Goal: Information Seeking & Learning: Find specific page/section

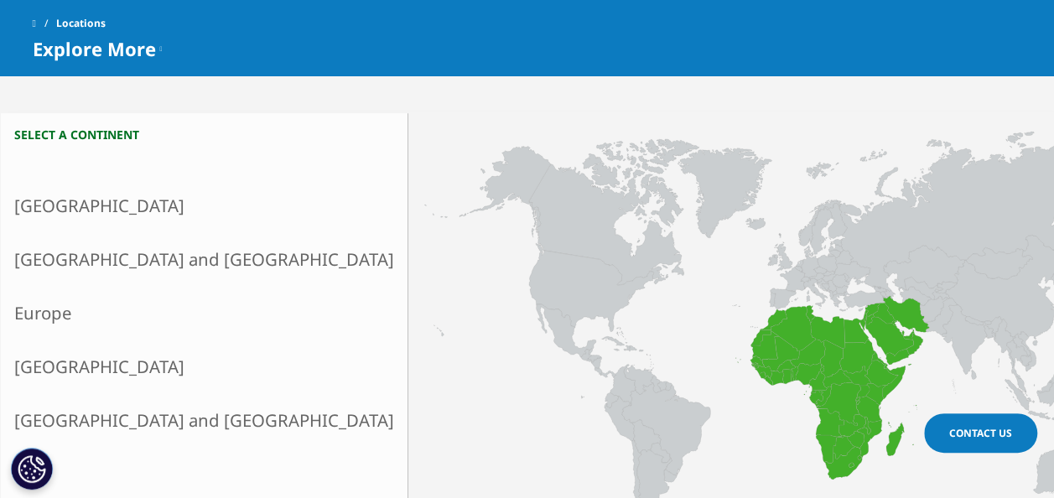
scroll to position [386, 0]
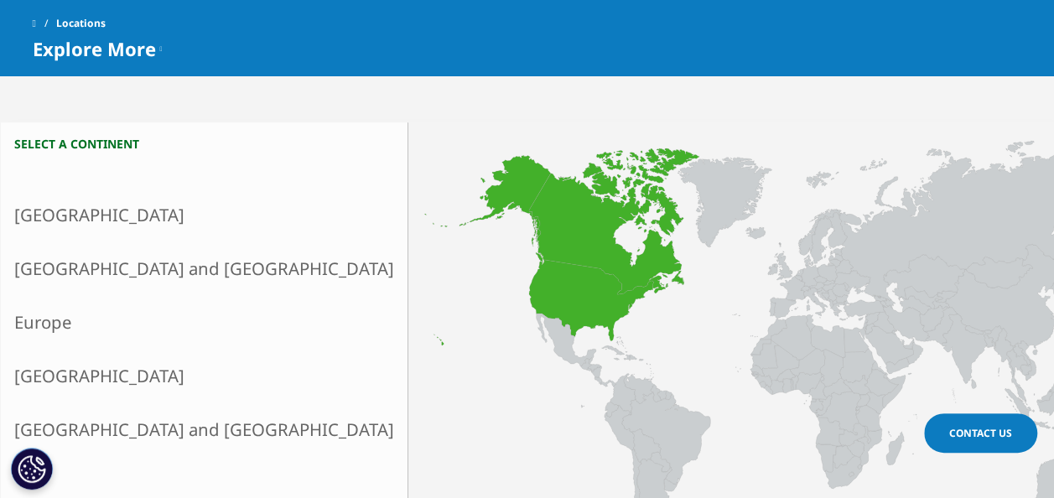
click at [95, 219] on link "[GEOGRAPHIC_DATA]" at bounding box center [204, 215] width 407 height 54
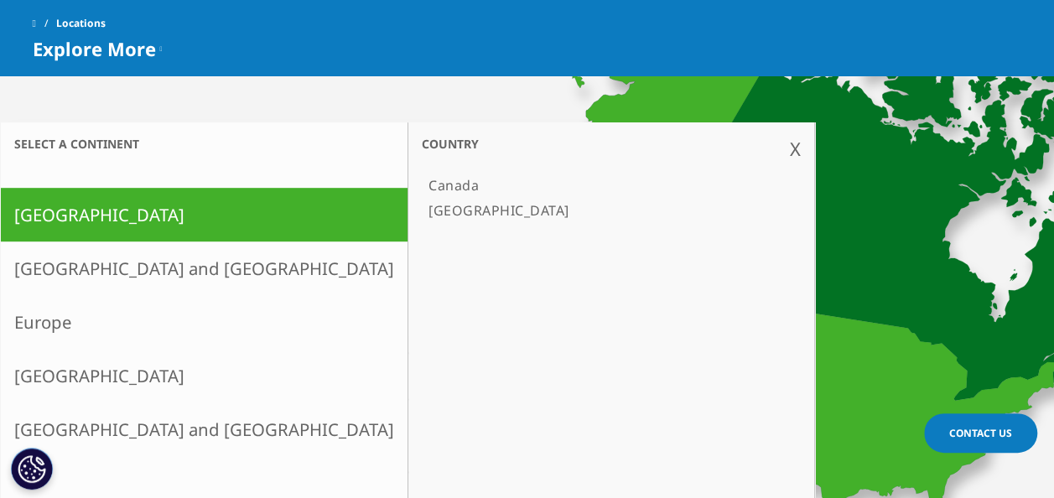
click at [422, 183] on link "Canada" at bounding box center [603, 185] width 362 height 25
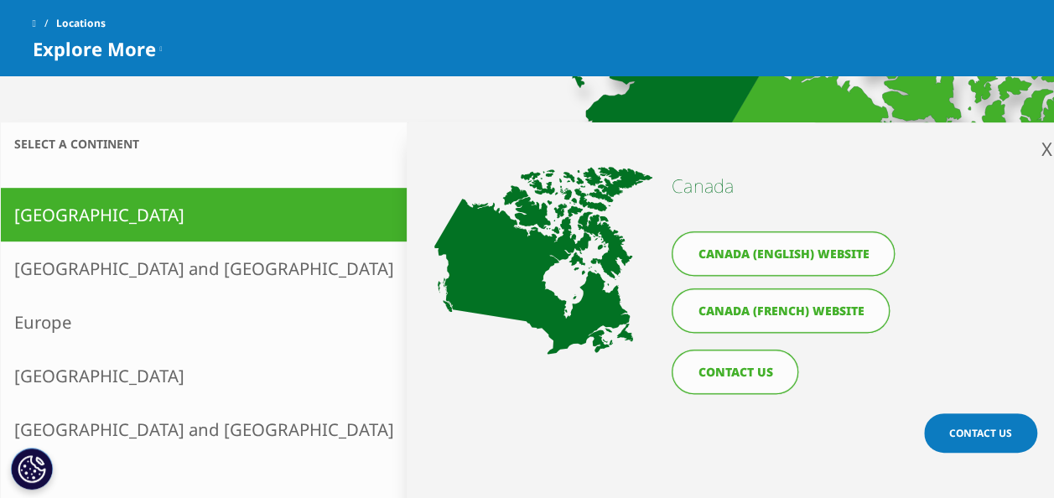
click at [422, 220] on link "[GEOGRAPHIC_DATA]" at bounding box center [603, 210] width 362 height 25
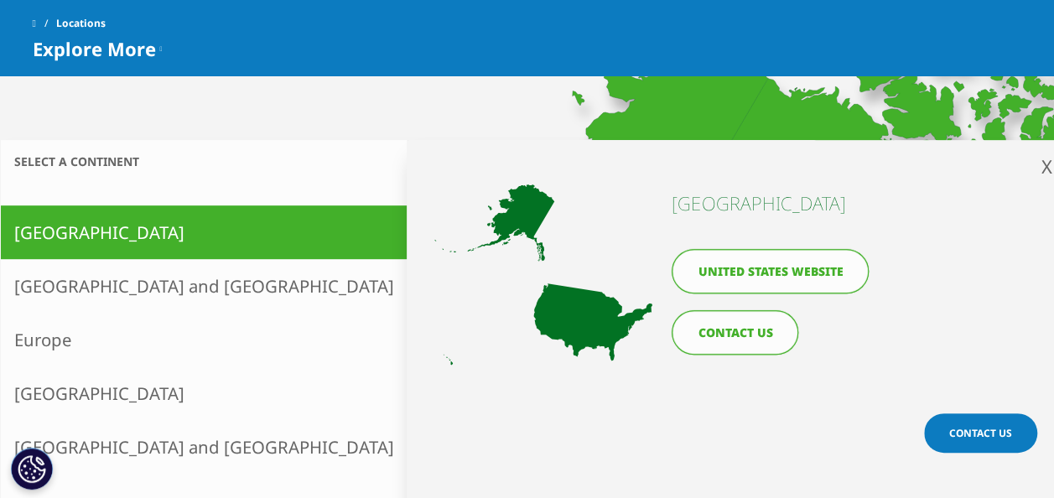
scroll to position [377, 0]
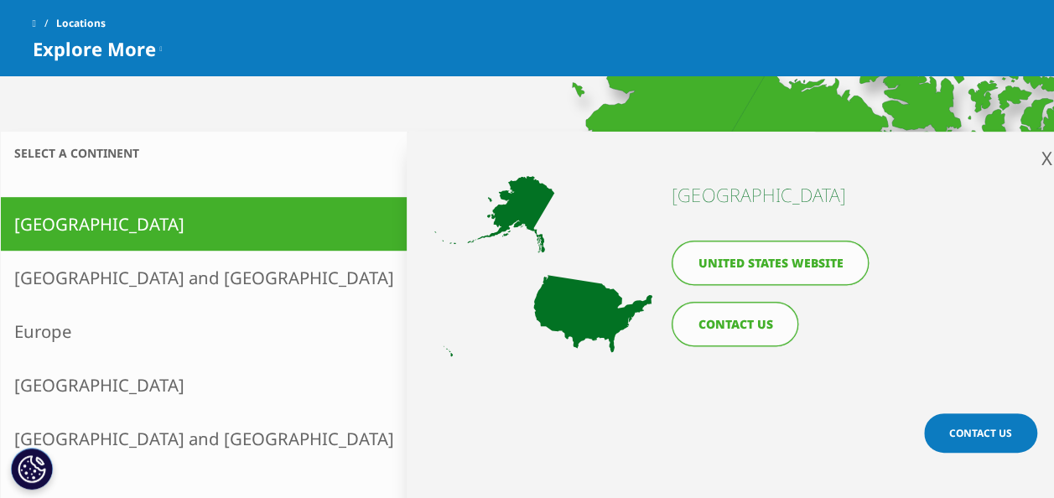
click at [736, 258] on link "United States website" at bounding box center [770, 263] width 197 height 44
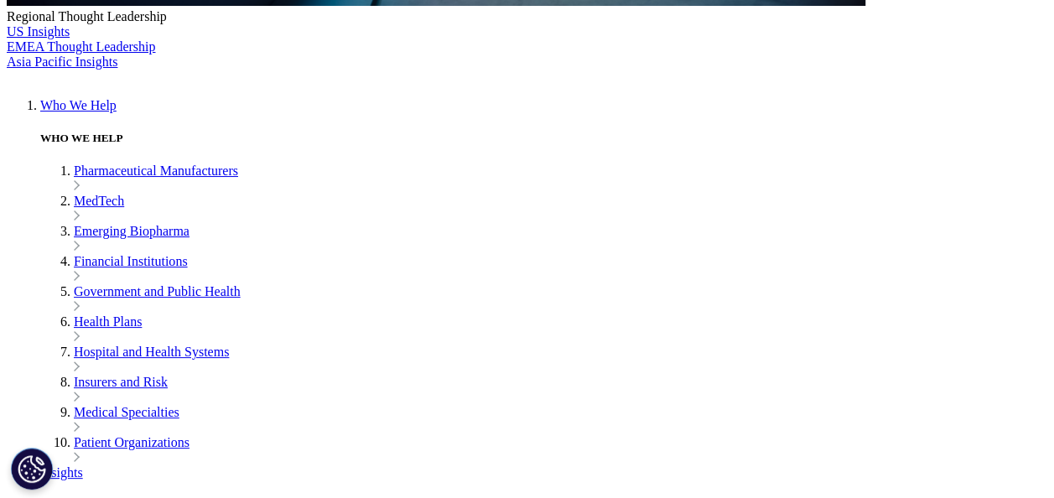
scroll to position [799, 0]
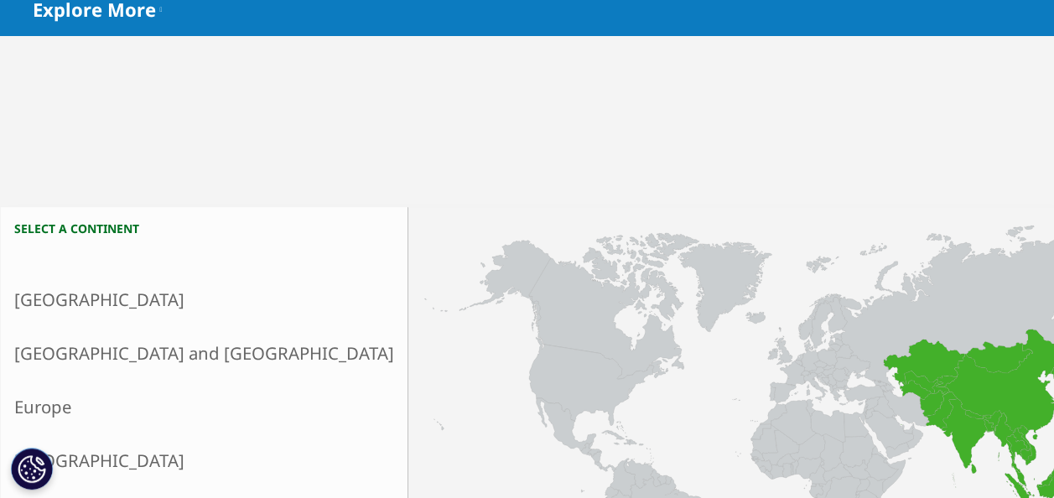
click at [123, 342] on link "[GEOGRAPHIC_DATA] and [GEOGRAPHIC_DATA]" at bounding box center [204, 353] width 407 height 54
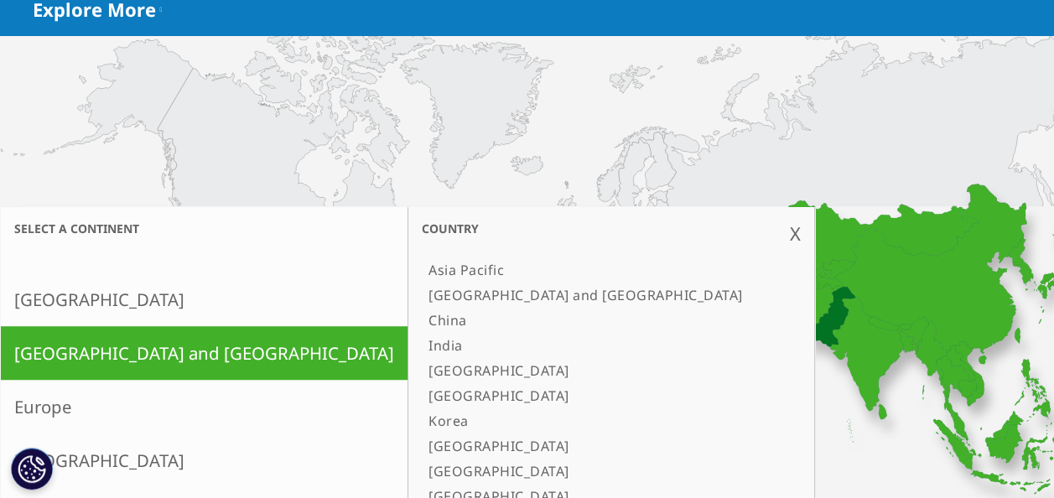
click at [422, 465] on link "Pakistan" at bounding box center [603, 471] width 362 height 25
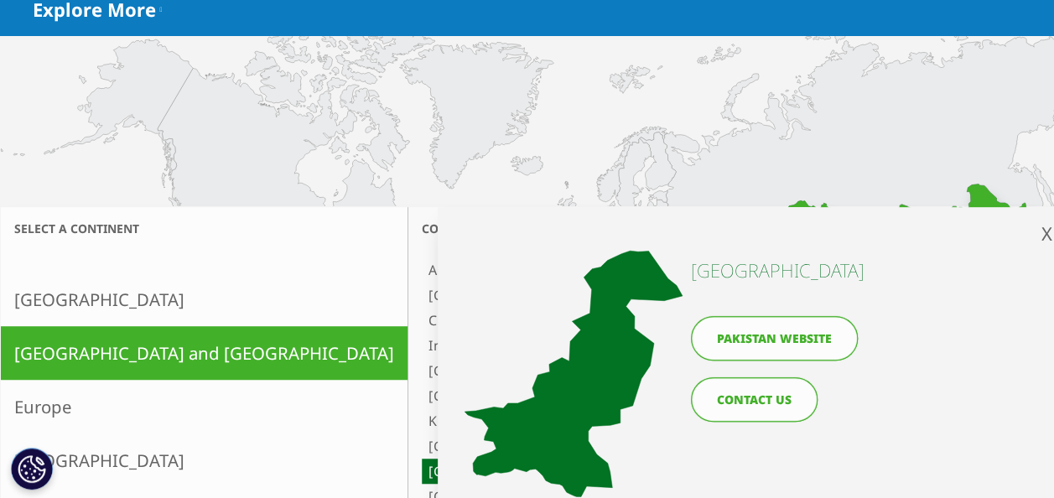
click at [721, 345] on link "Pakistan website" at bounding box center [774, 338] width 167 height 44
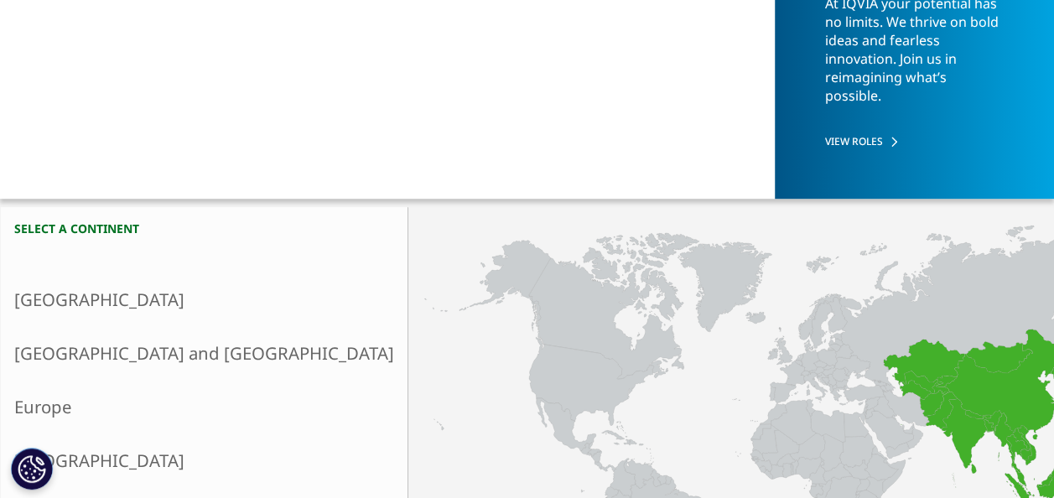
click at [91, 371] on link "Asia and Oceania" at bounding box center [204, 353] width 407 height 54
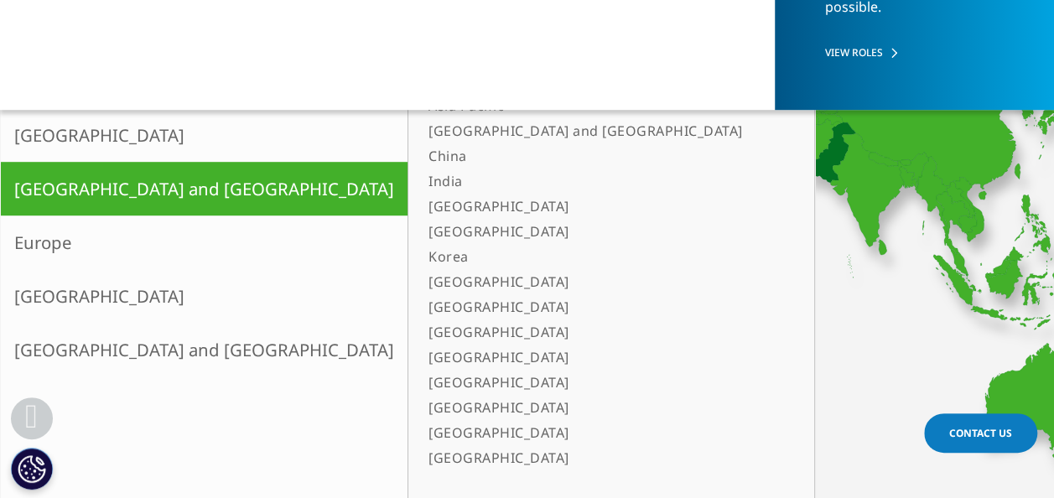
scroll to position [481, 0]
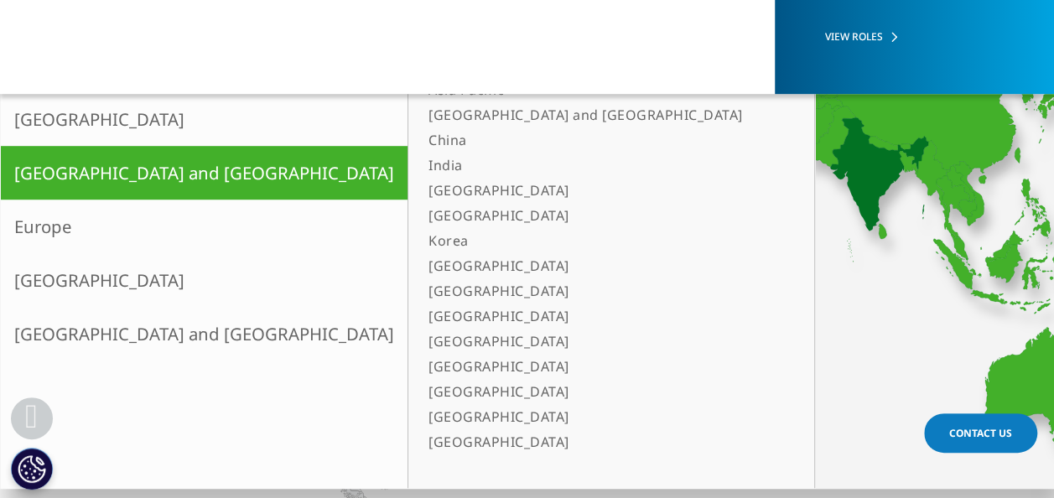
click at [422, 162] on link "India" at bounding box center [603, 165] width 362 height 25
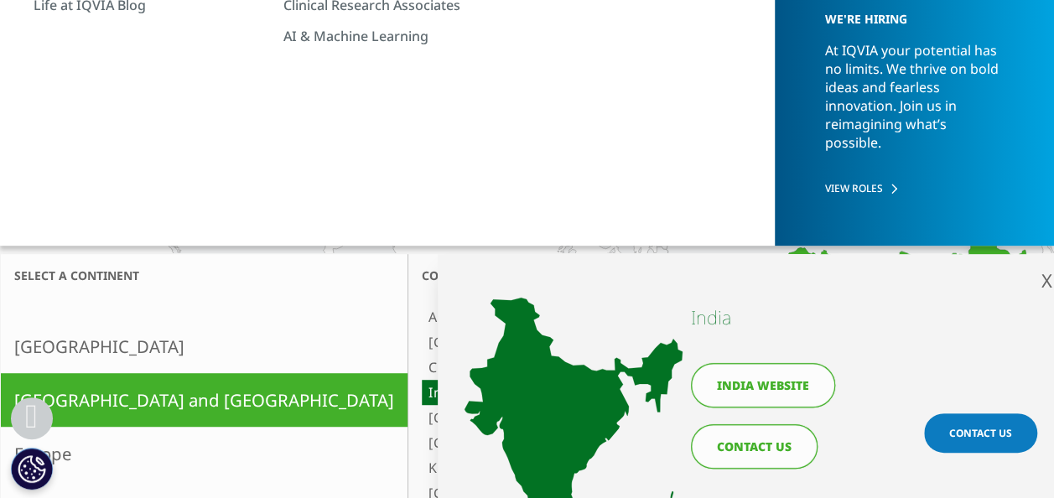
scroll to position [329, 0]
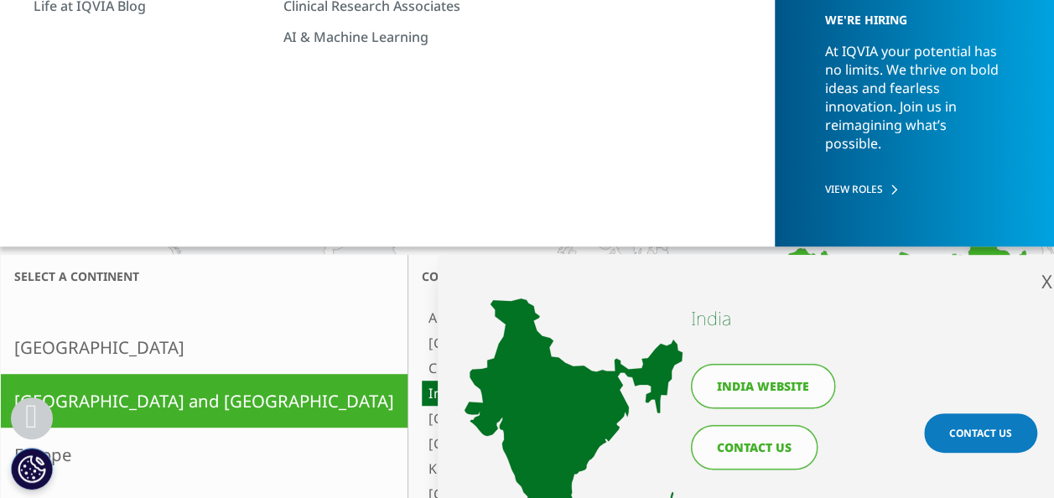
click at [768, 372] on link "India website" at bounding box center [763, 386] width 144 height 44
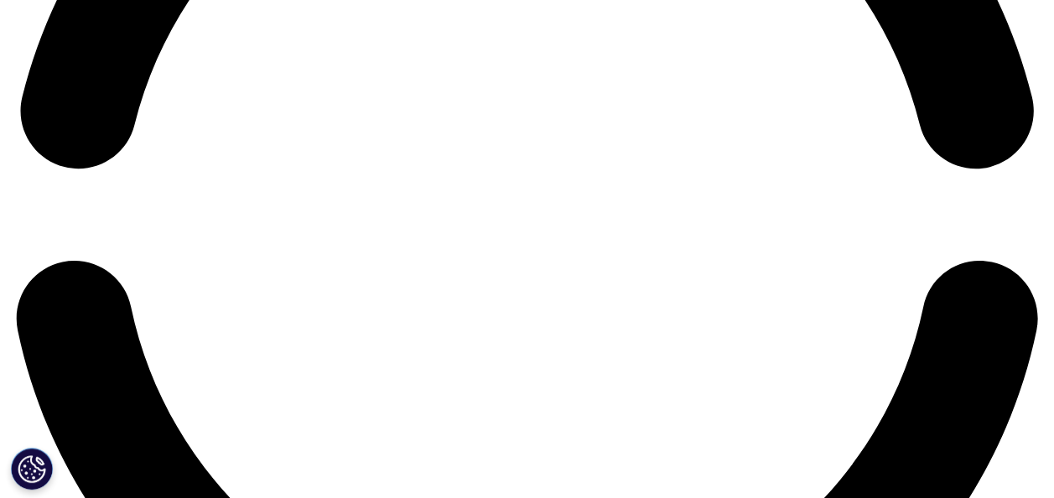
scroll to position [2411, 0]
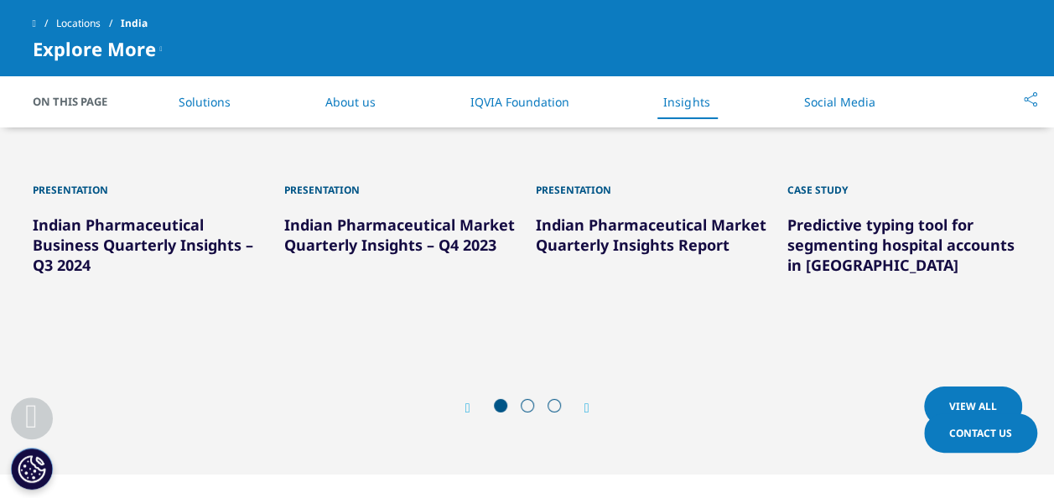
click at [530, 399] on span at bounding box center [527, 405] width 13 height 13
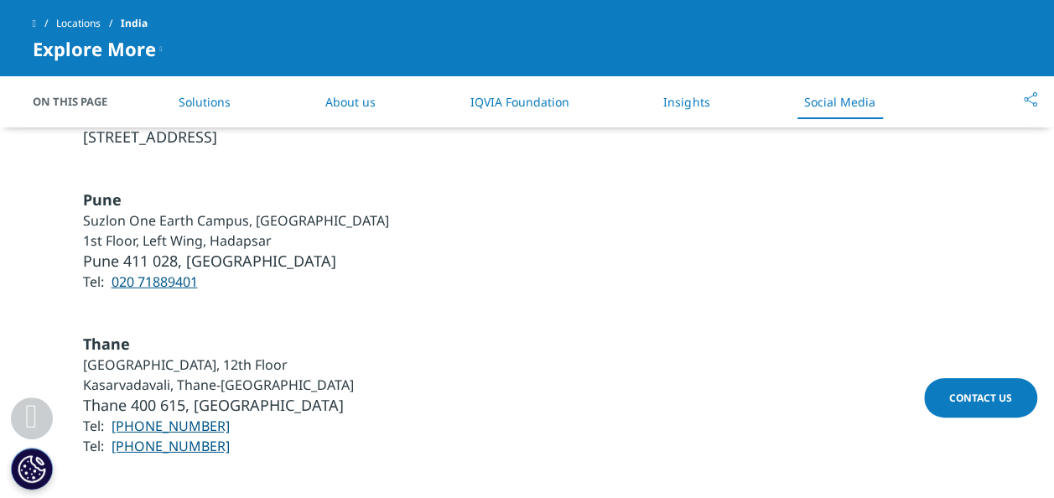
scroll to position [5465, 0]
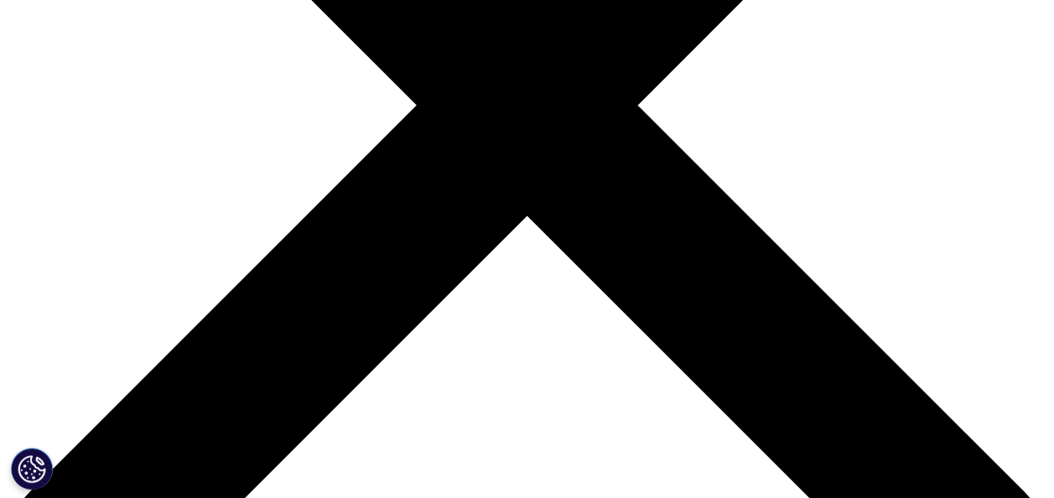
scroll to position [433, 0]
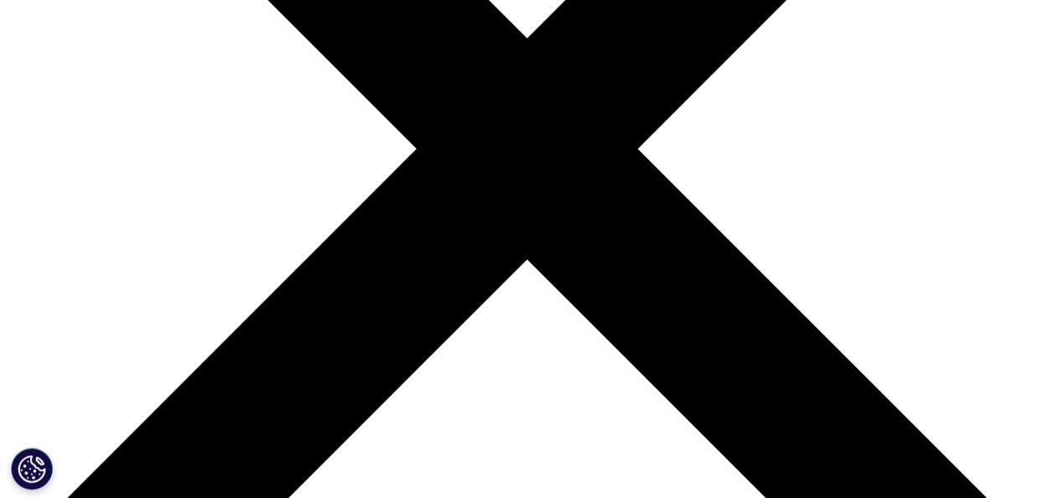
scroll to position [396, 0]
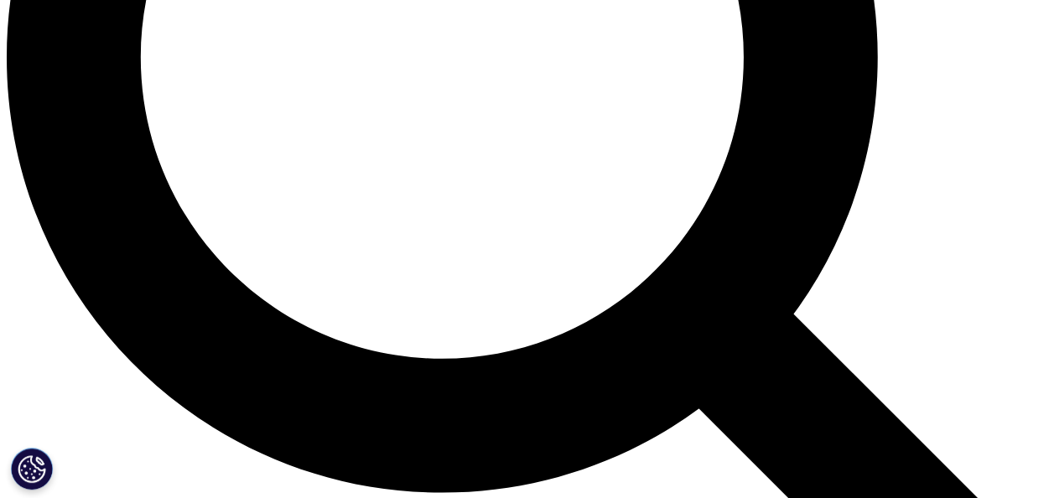
scroll to position [1407, 0]
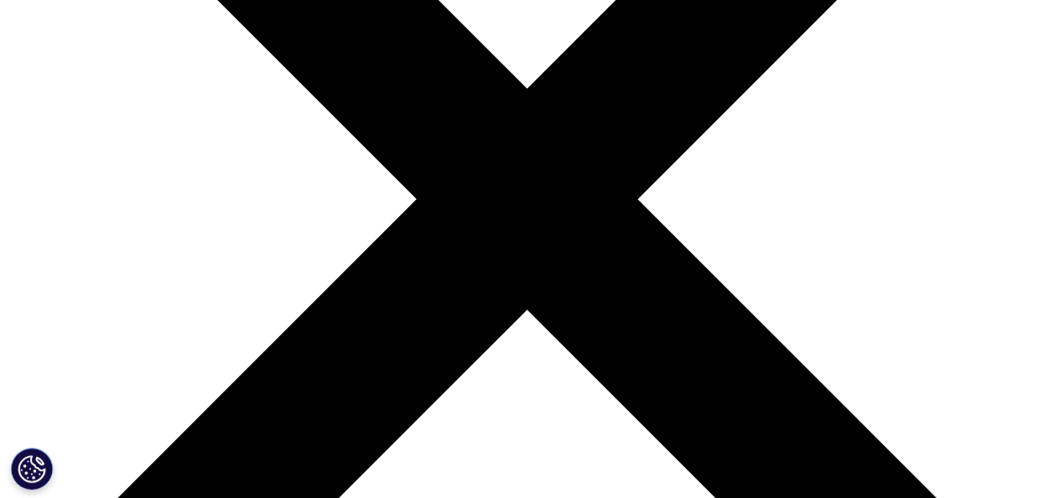
scroll to position [336, 0]
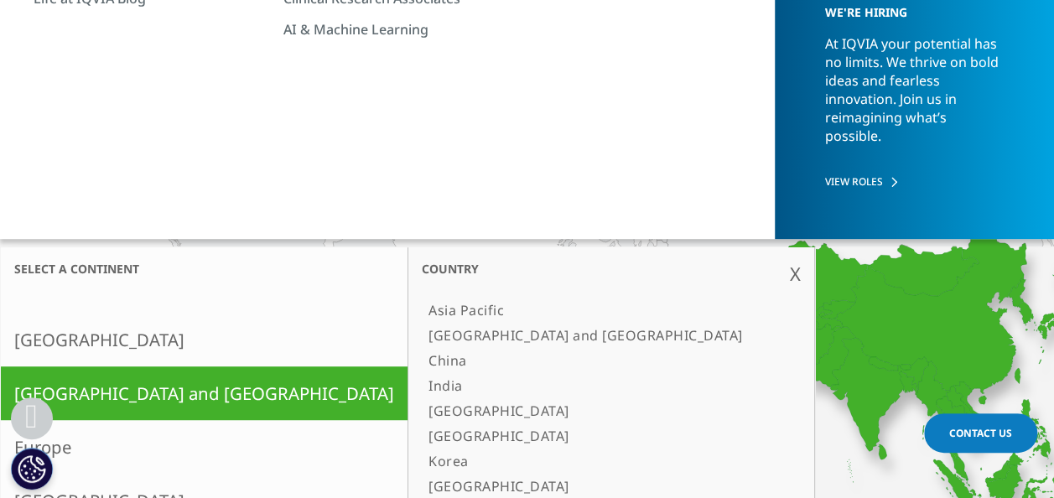
click at [86, 336] on link "North America" at bounding box center [204, 340] width 407 height 54
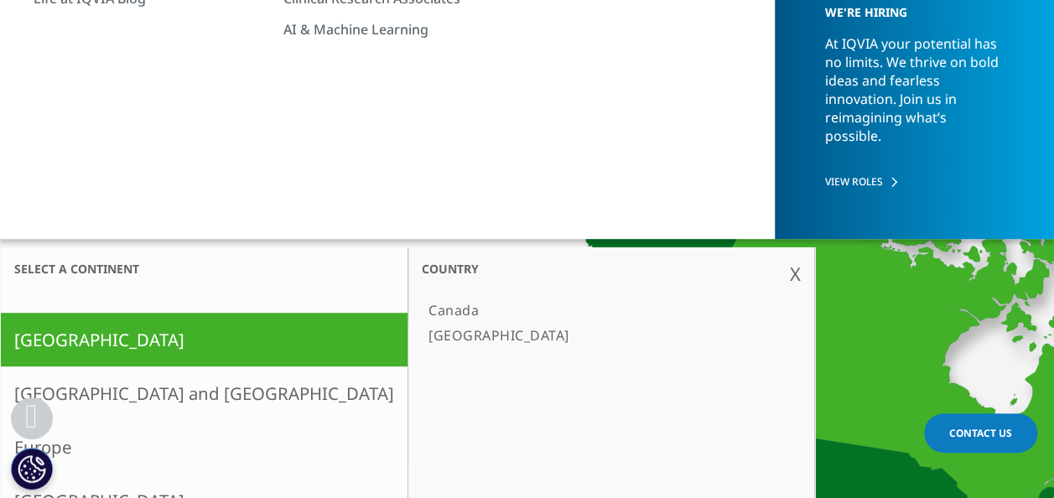
click at [422, 334] on link "[GEOGRAPHIC_DATA]" at bounding box center [603, 335] width 362 height 25
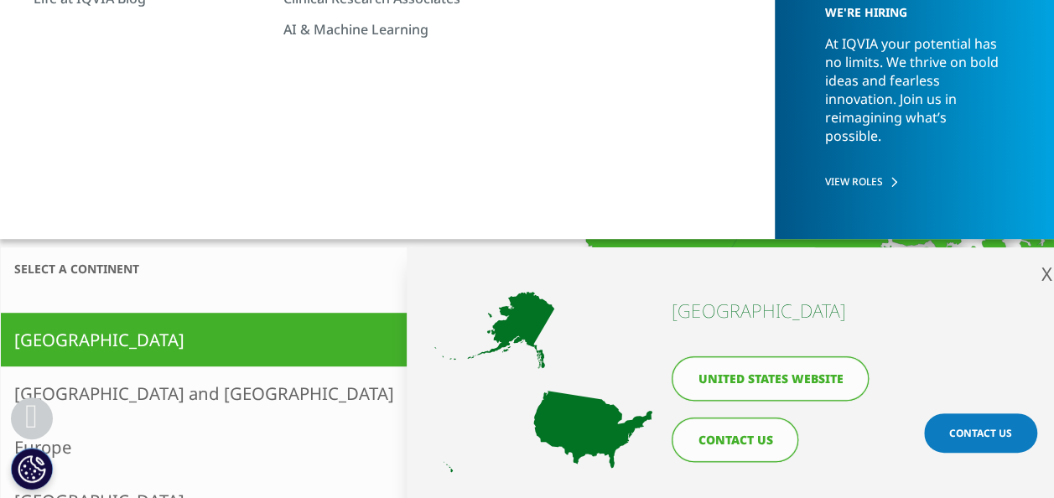
click at [733, 388] on link "United States website" at bounding box center [770, 378] width 197 height 44
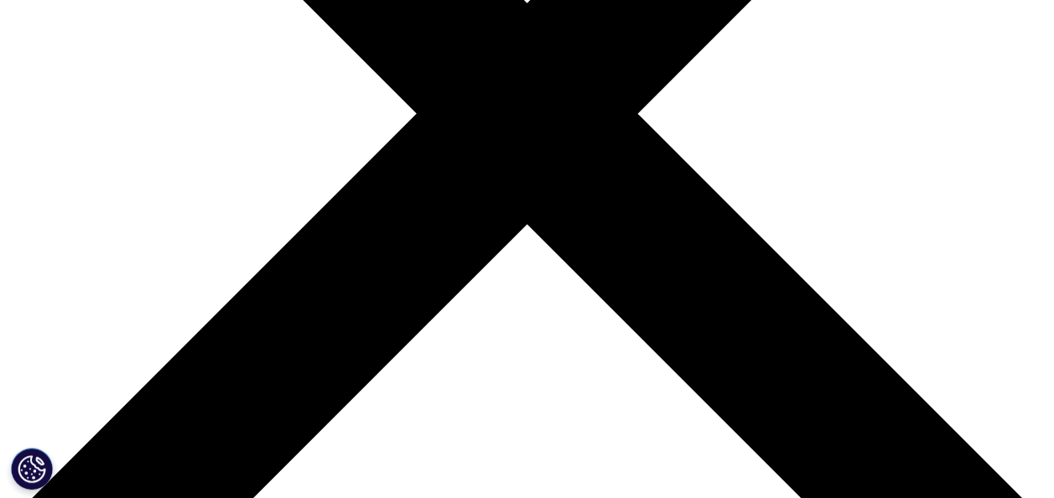
scroll to position [432, 0]
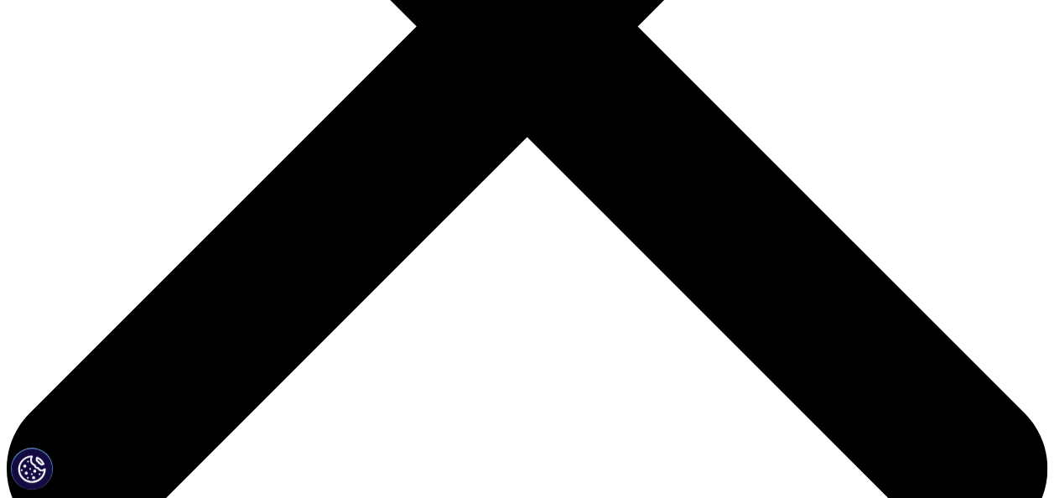
scroll to position [519, 0]
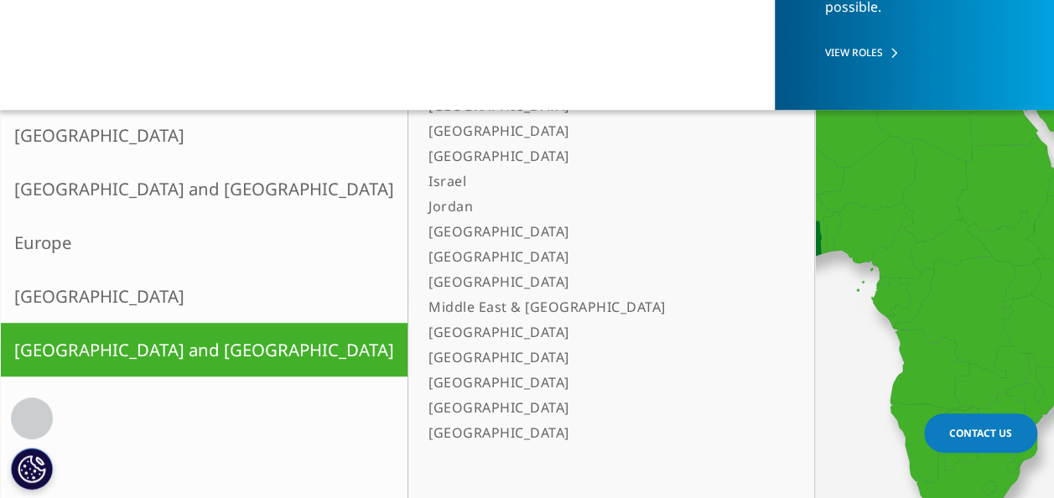
scroll to position [466, 0]
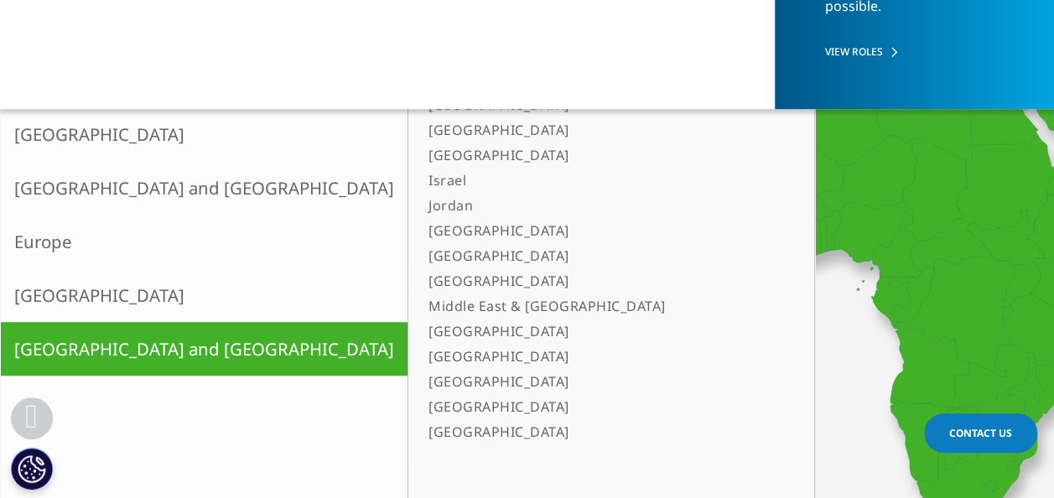
click at [422, 252] on link "Kuwait" at bounding box center [603, 255] width 362 height 25
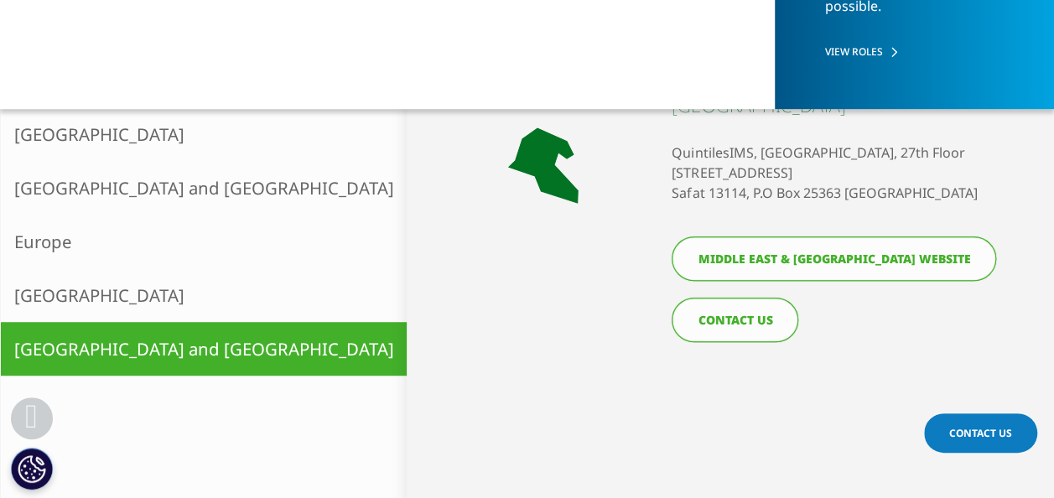
click at [736, 260] on link "Middle East & Africa website" at bounding box center [834, 259] width 325 height 44
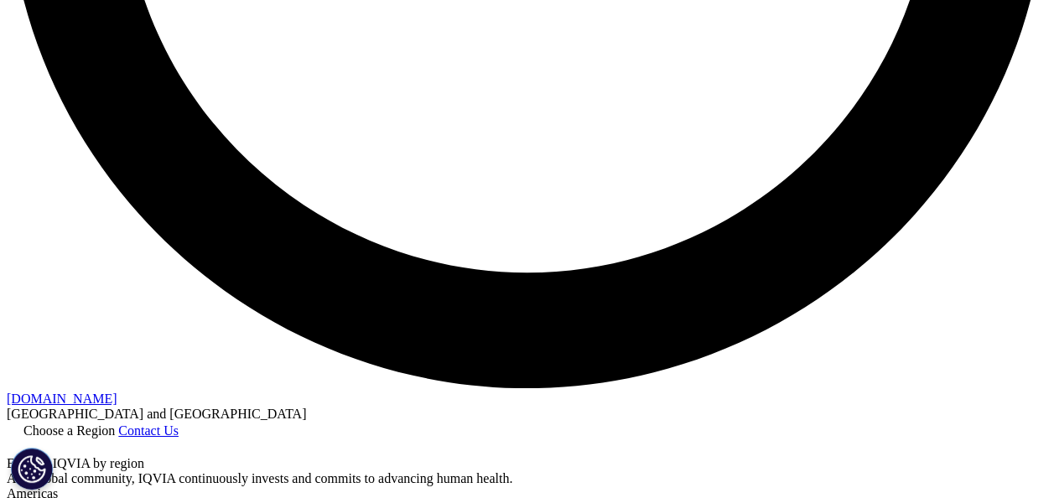
scroll to position [2691, 0]
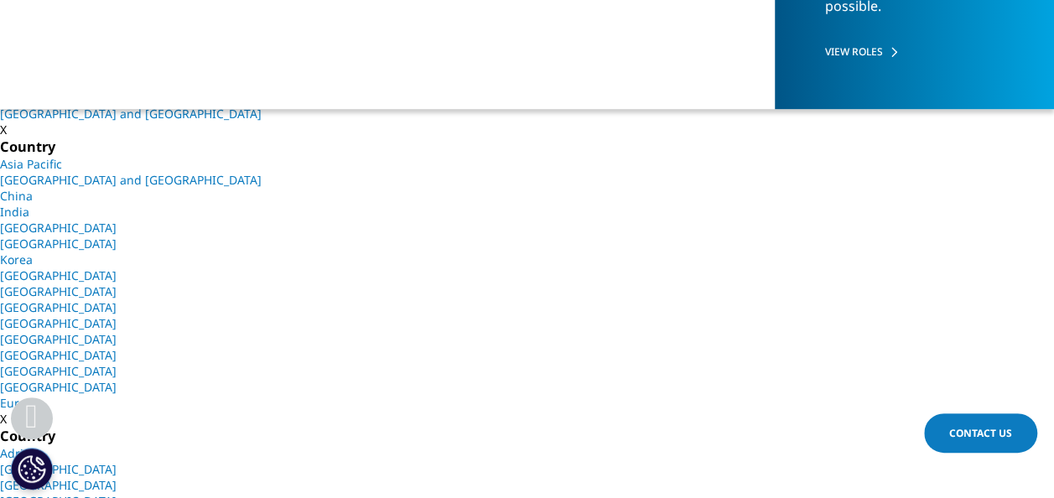
scroll to position [580, 0]
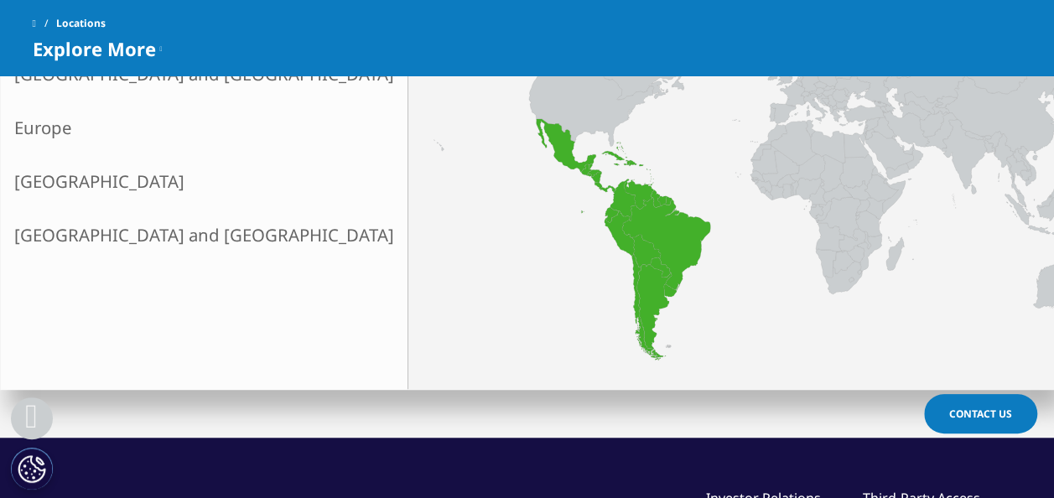
click at [107, 185] on link "Latin America" at bounding box center [204, 181] width 407 height 54
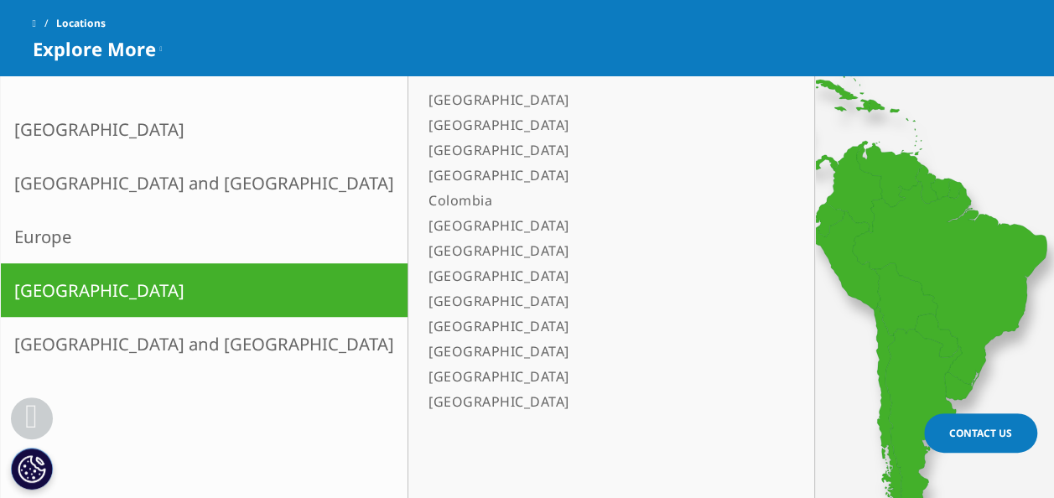
scroll to position [500, 0]
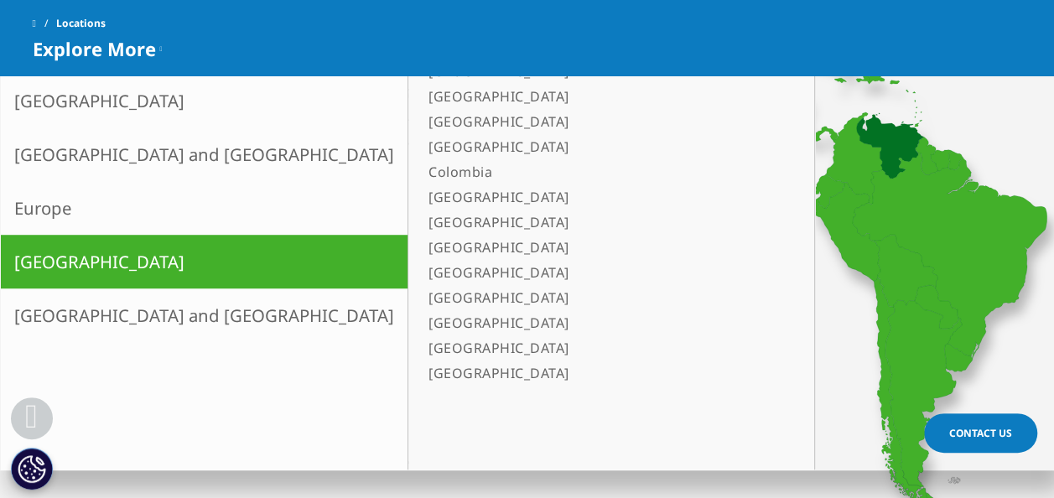
click at [422, 378] on link "Venezuela" at bounding box center [603, 373] width 362 height 25
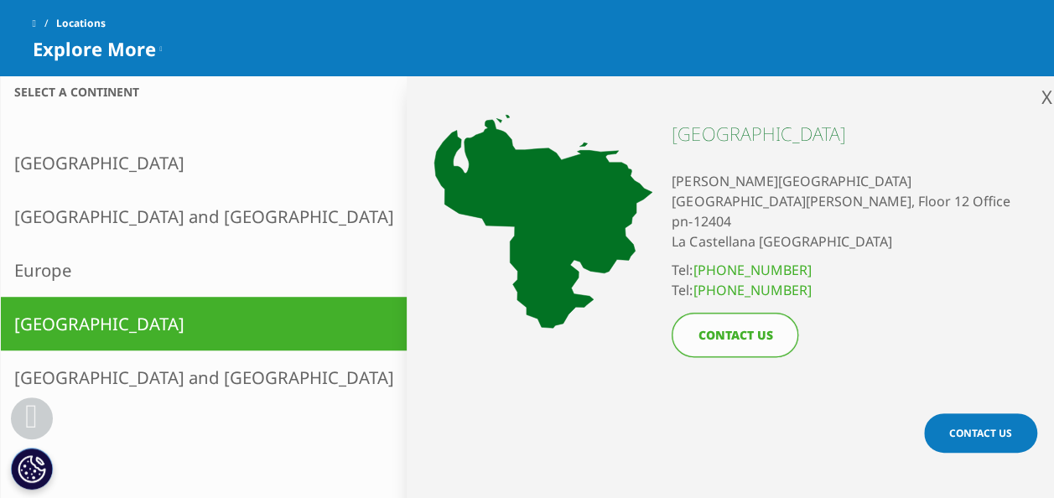
scroll to position [438, 0]
click at [422, 378] on link "Peru" at bounding box center [603, 384] width 362 height 25
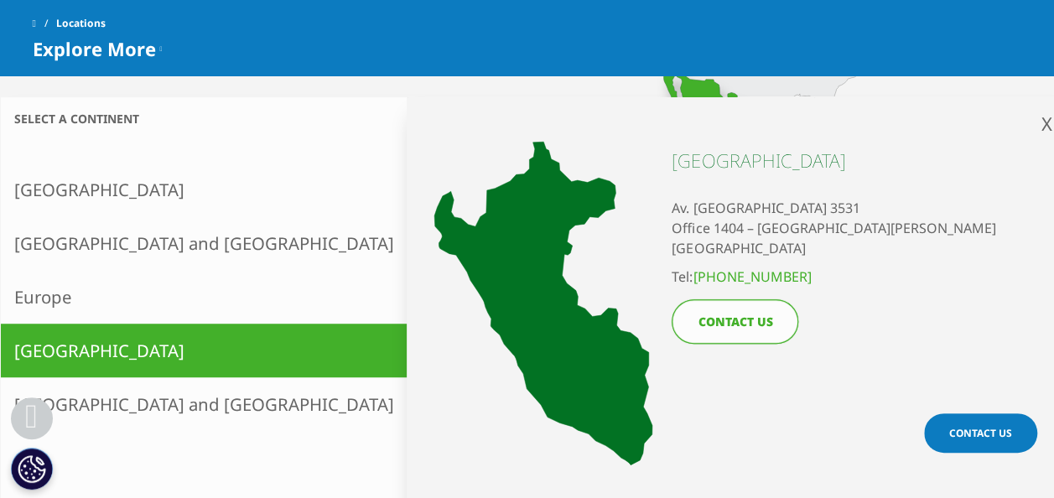
scroll to position [411, 0]
click at [422, 378] on link "Paraguay" at bounding box center [603, 386] width 362 height 25
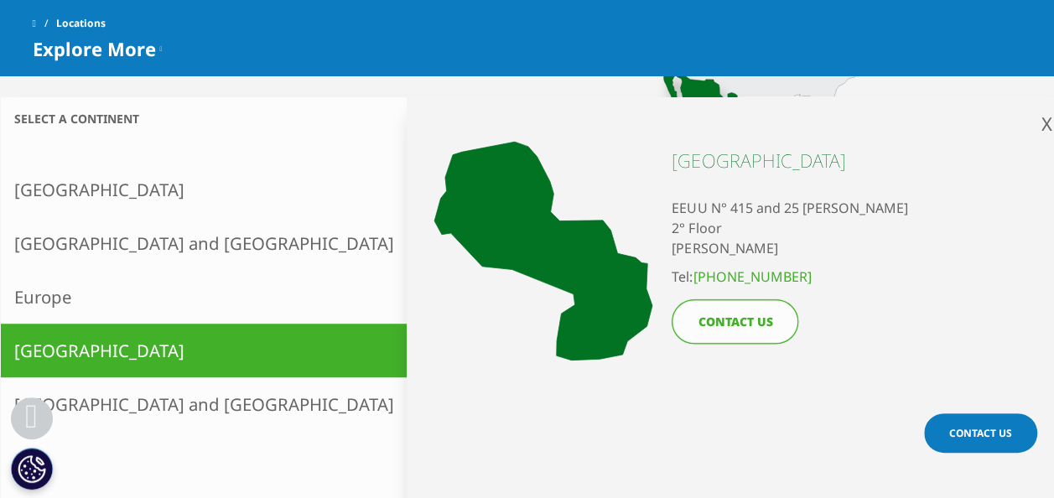
click at [422, 354] on link "[GEOGRAPHIC_DATA]" at bounding box center [603, 361] width 362 height 25
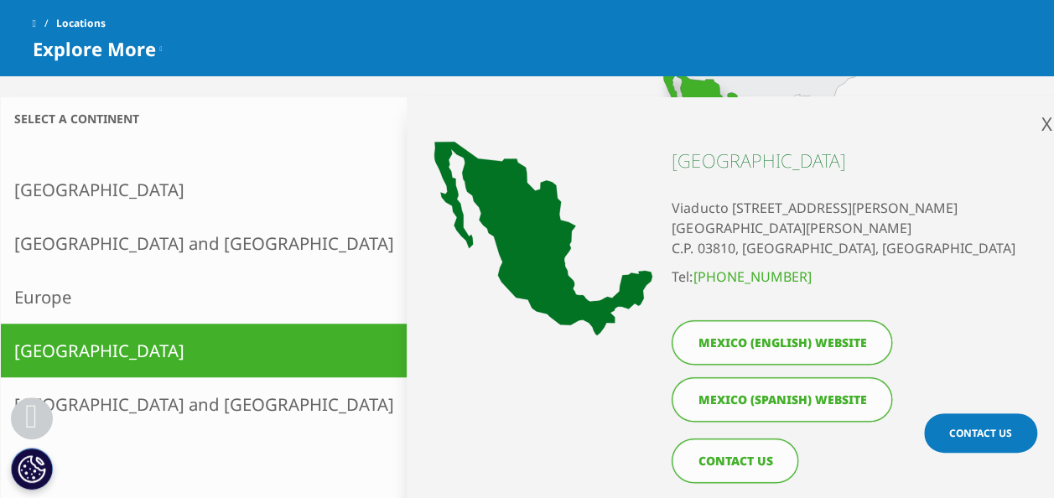
click at [422, 330] on link "Guatemala" at bounding box center [603, 336] width 362 height 25
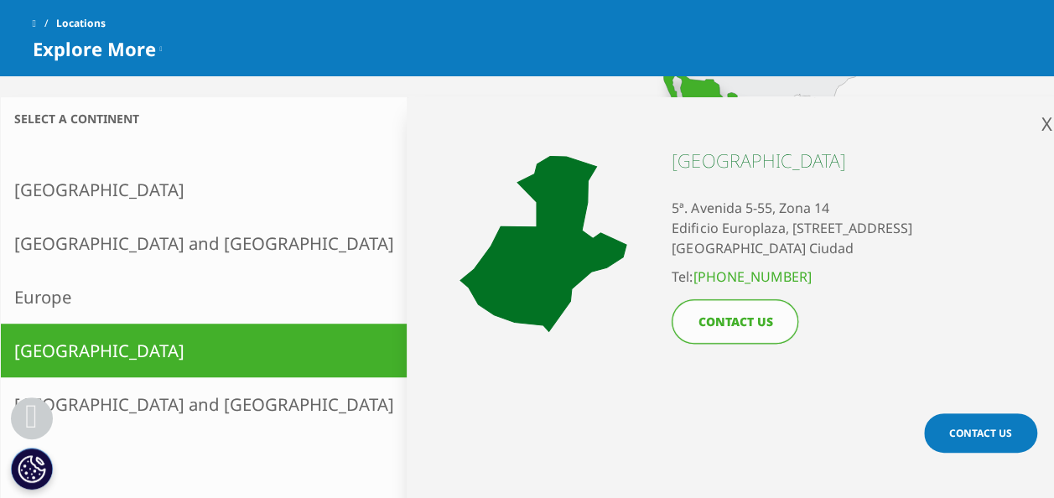
click at [422, 305] on link "[GEOGRAPHIC_DATA]" at bounding box center [603, 311] width 362 height 25
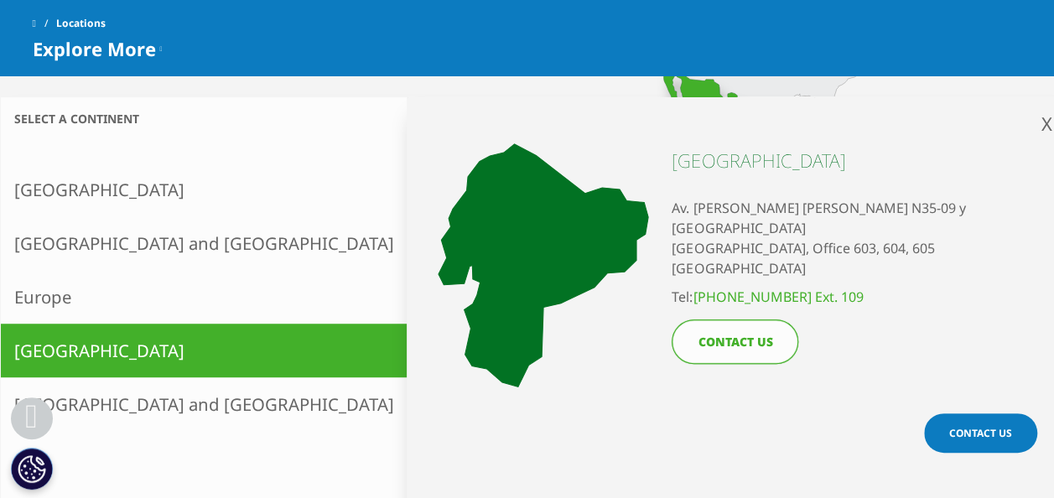
click at [422, 264] on link "Colombia" at bounding box center [603, 260] width 362 height 25
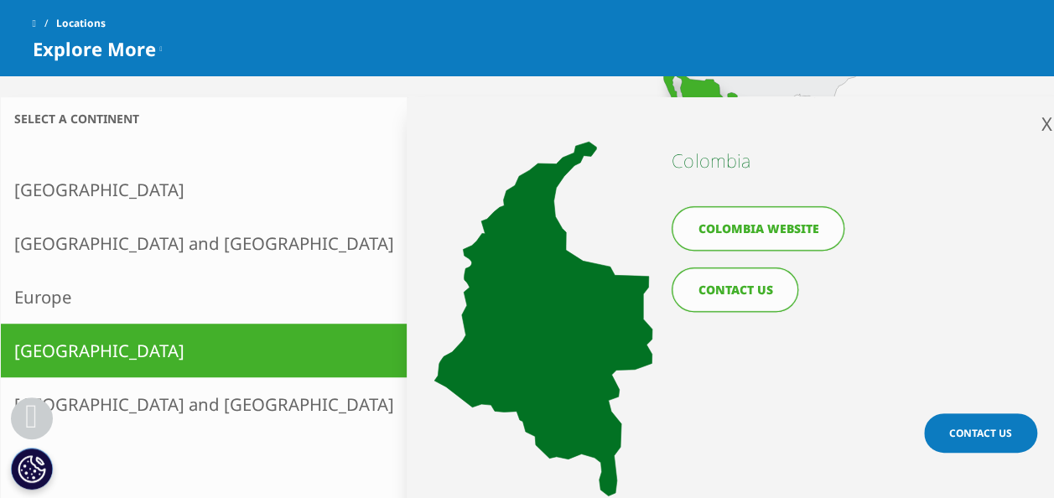
click at [422, 237] on link "Chile" at bounding box center [603, 235] width 362 height 25
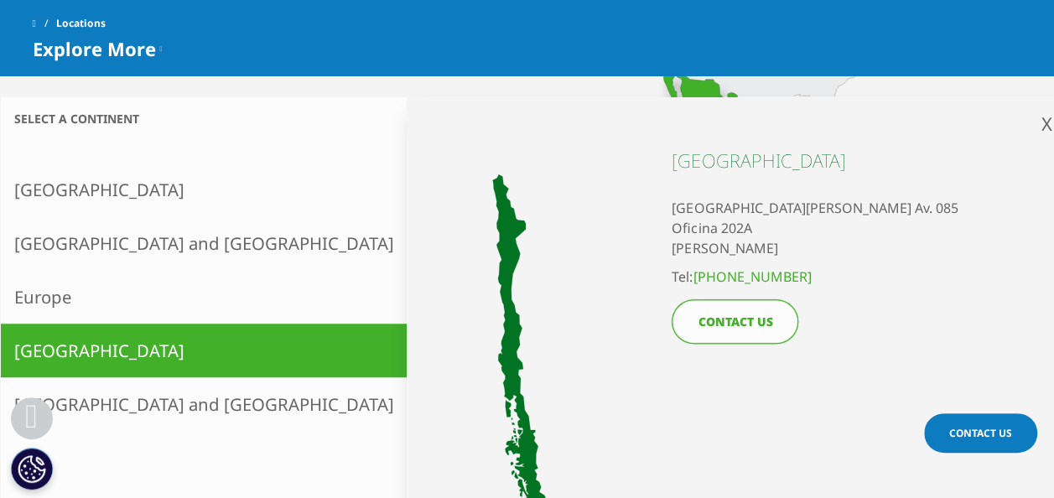
scroll to position [567, 0]
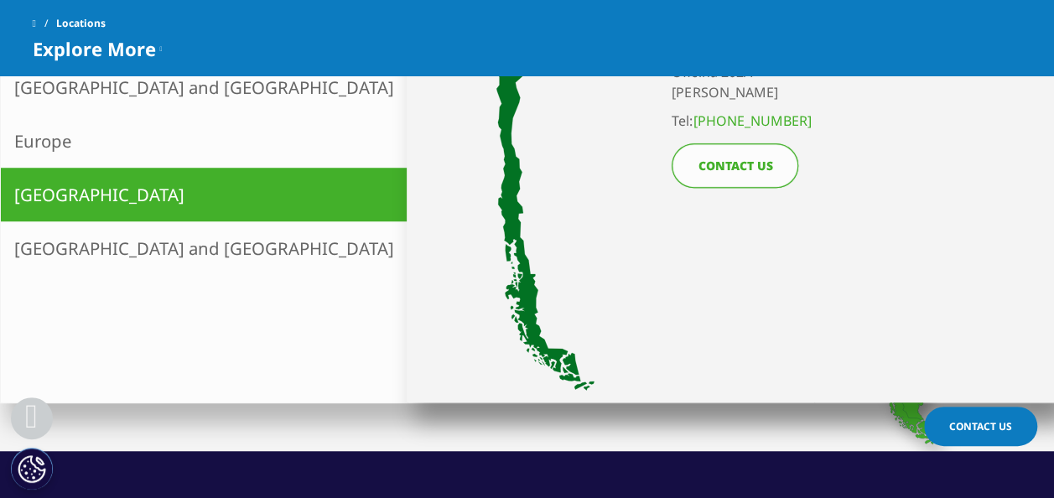
click at [173, 254] on link "[GEOGRAPHIC_DATA] and [GEOGRAPHIC_DATA]" at bounding box center [204, 248] width 407 height 54
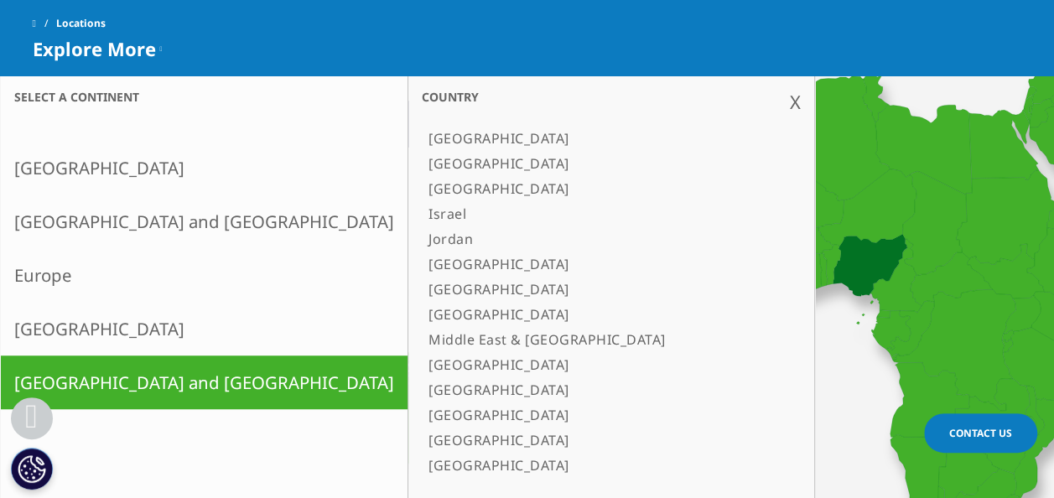
scroll to position [443, 0]
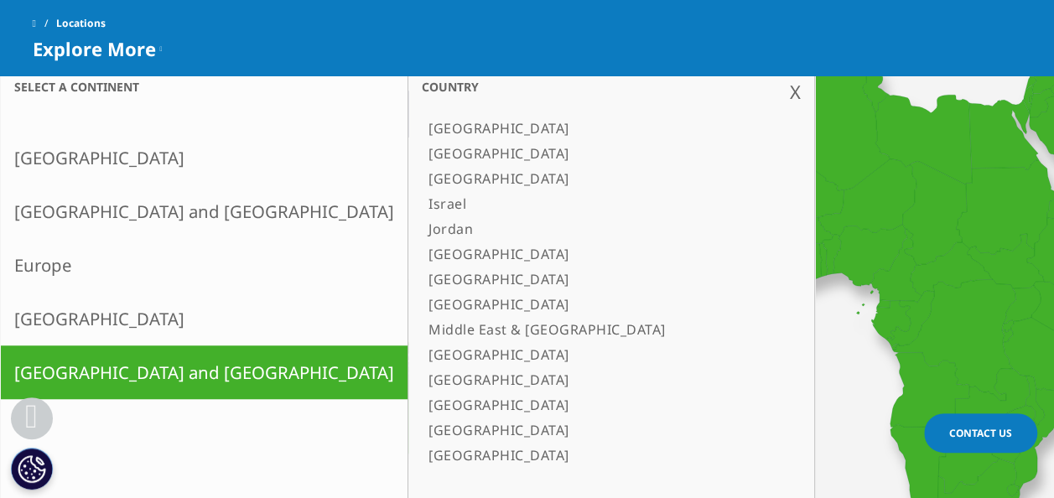
click at [133, 325] on link "Latin America" at bounding box center [204, 319] width 407 height 54
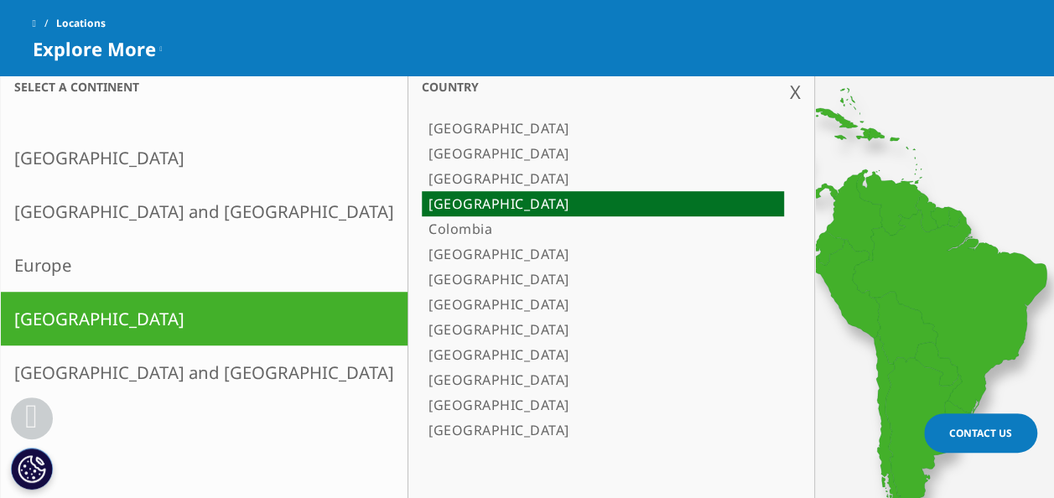
click at [111, 260] on link "Europe" at bounding box center [204, 265] width 407 height 54
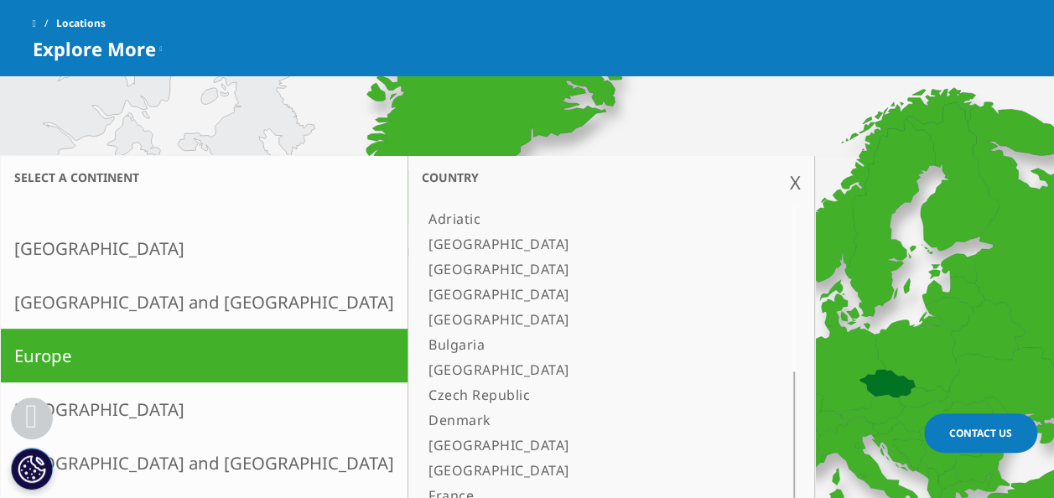
scroll to position [354, 0]
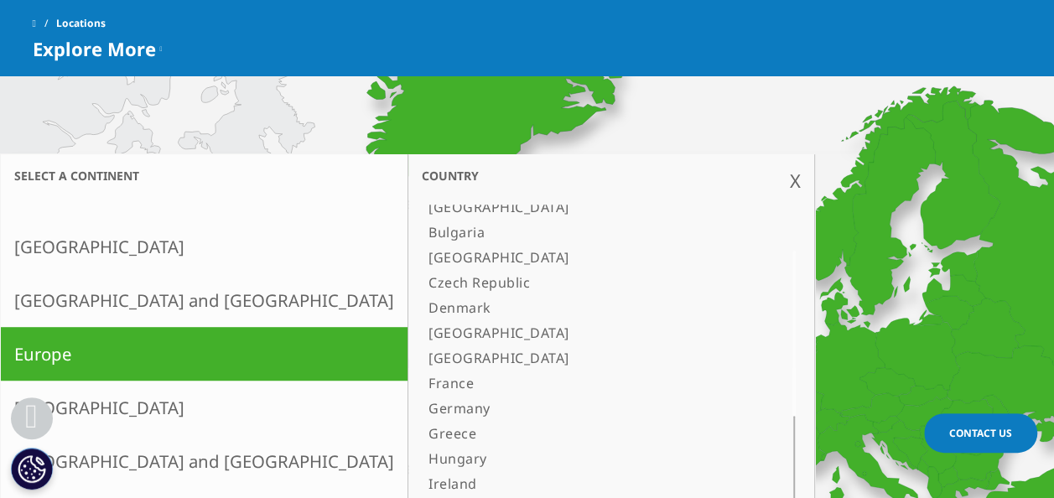
click at [113, 290] on link "Asia and Oceania" at bounding box center [204, 300] width 407 height 54
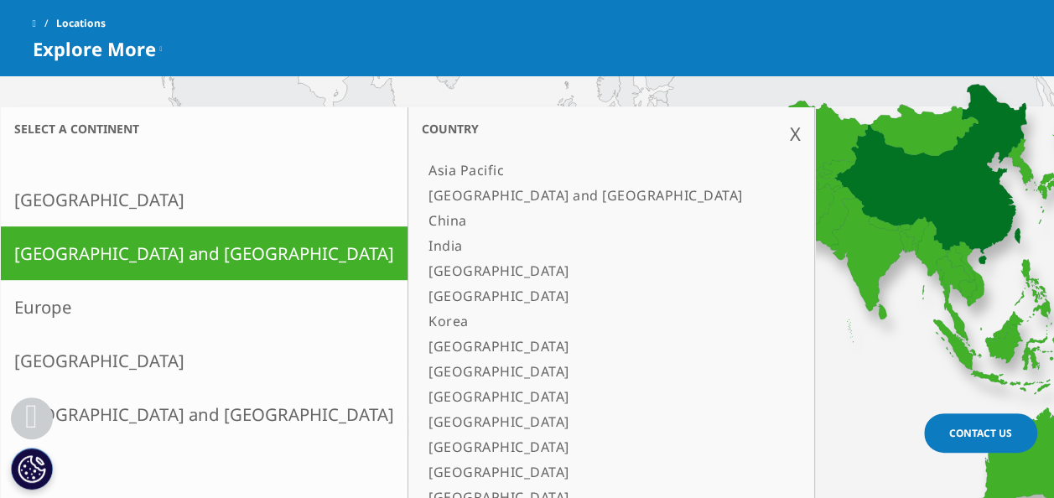
scroll to position [403, 0]
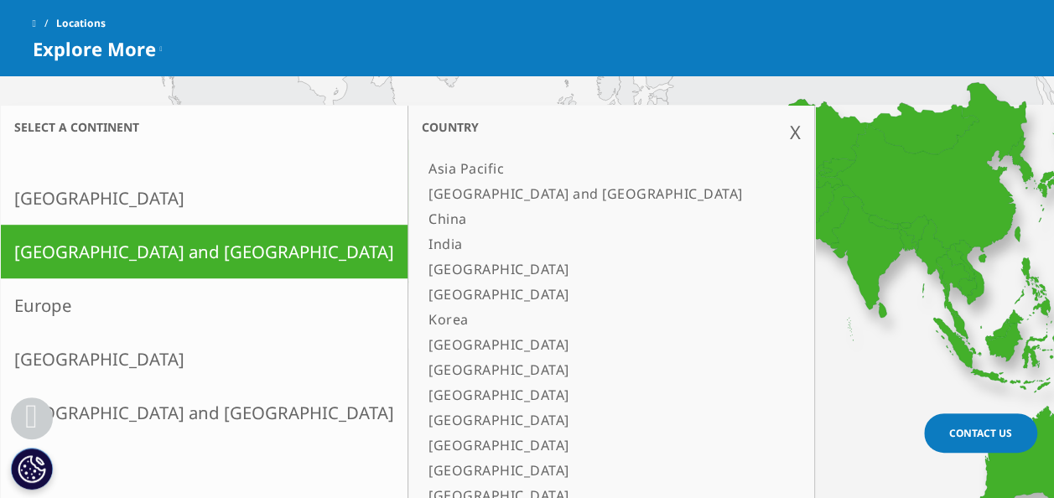
click at [150, 211] on link "North America" at bounding box center [204, 198] width 407 height 54
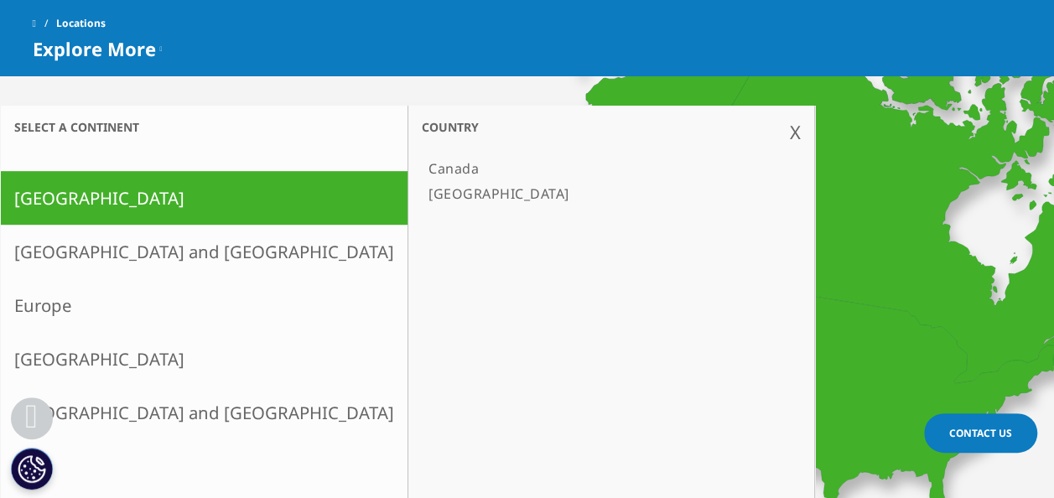
click at [115, 242] on link "Asia and Oceania" at bounding box center [204, 252] width 407 height 54
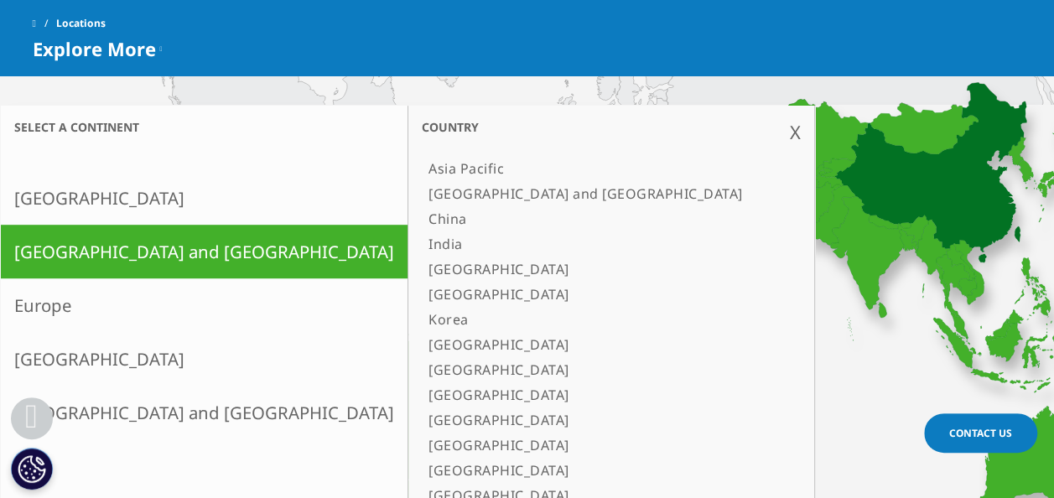
click at [422, 226] on link "China" at bounding box center [603, 218] width 362 height 25
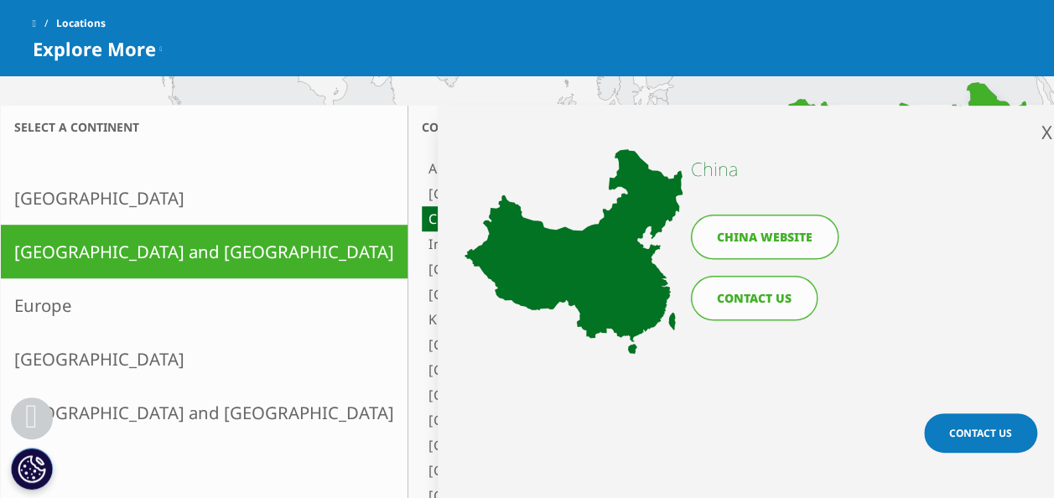
click at [739, 246] on link "China website" at bounding box center [765, 237] width 148 height 44
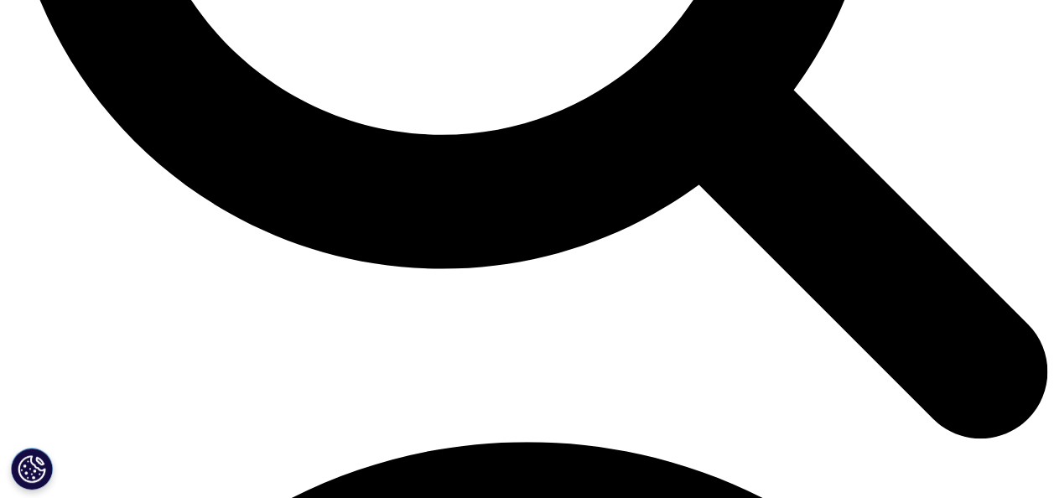
scroll to position [1635, 0]
